Goal: Task Accomplishment & Management: Use online tool/utility

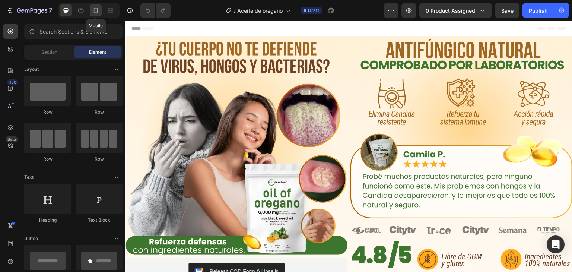
click at [98, 10] on icon at bounding box center [95, 10] width 7 height 7
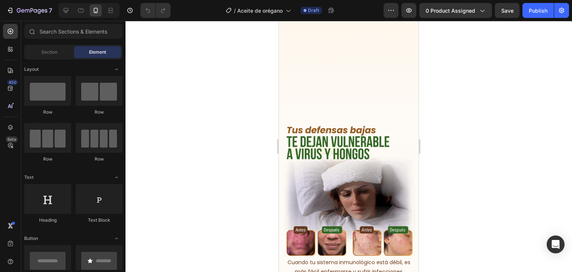
scroll to position [423, 0]
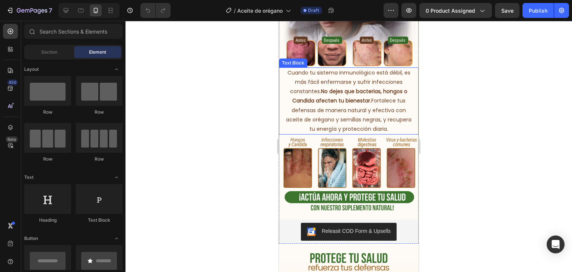
click at [350, 114] on span "Cuando tu sistema inmunológico está débil, es más fácil enfermarse y sufrir inf…" at bounding box center [348, 101] width 125 height 64
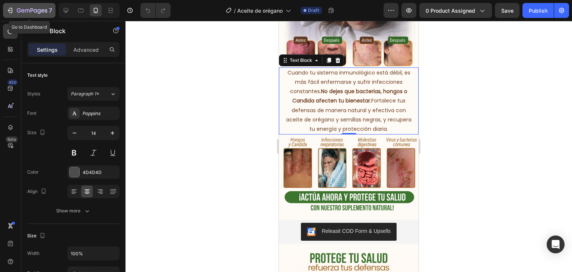
click at [10, 16] on button "7" at bounding box center [29, 10] width 52 height 15
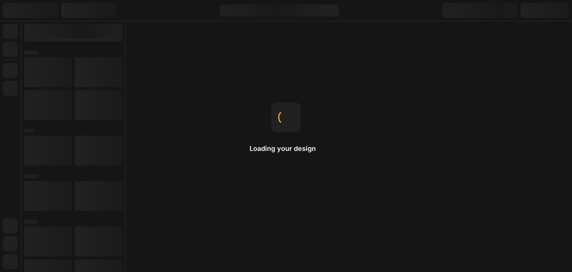
drag, startPoint x: 0, startPoint y: 0, endPoint x: 275, endPoint y: 29, distance: 276.6
click at [275, 29] on div "Loading your design Replace home page After publishing the home template, selec…" at bounding box center [286, 136] width 572 height 272
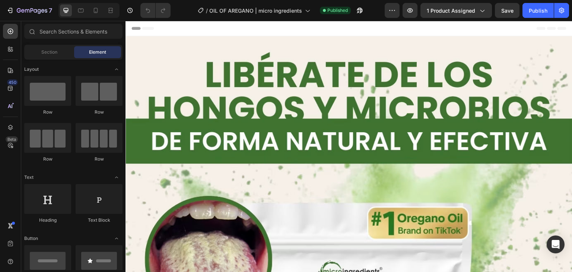
click at [94, 16] on div at bounding box center [88, 10] width 61 height 15
click at [94, 15] on div at bounding box center [96, 10] width 12 height 12
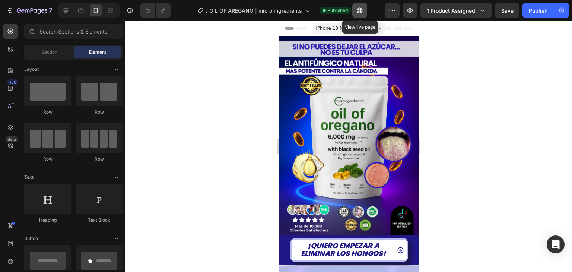
click at [360, 15] on button "button" at bounding box center [359, 10] width 15 height 15
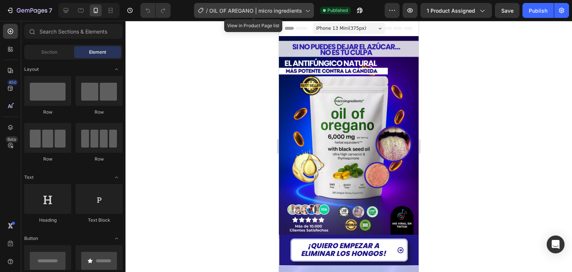
click at [305, 15] on div "/ OIL OF AREGANO | micro ingredients" at bounding box center [254, 10] width 120 height 15
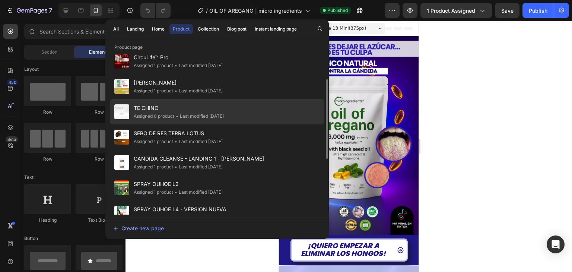
scroll to position [59, 0]
click at [189, 174] on div "CANDIDA CLEANSE - LANDING 1 - [PERSON_NAME] Assigned 1 product • Last modified …" at bounding box center [217, 186] width 214 height 25
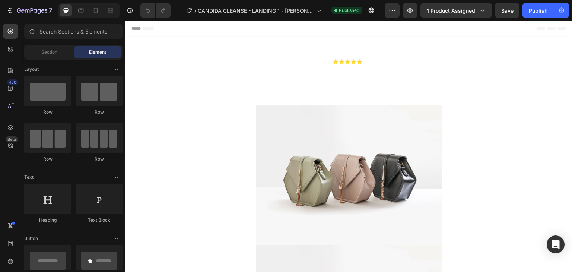
drag, startPoint x: 94, startPoint y: 14, endPoint x: 335, endPoint y: 12, distance: 241.2
click at [335, 12] on div "7 Version history / CANDIDA CLEANSE - LANDING 1 - JOSS Published Preview 1 prod…" at bounding box center [286, 10] width 572 height 21
click at [95, 11] on icon at bounding box center [95, 10] width 7 height 7
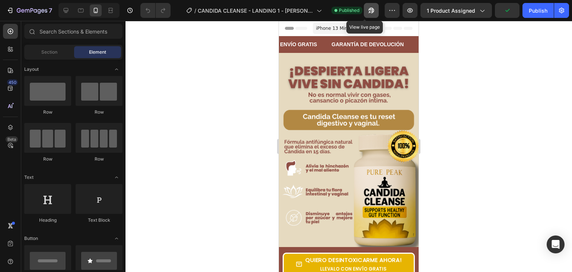
click at [369, 11] on icon "button" at bounding box center [370, 12] width 2 height 2
